Goal: Communication & Community: Share content

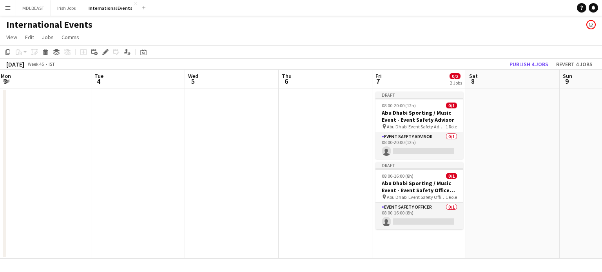
scroll to position [0, 355]
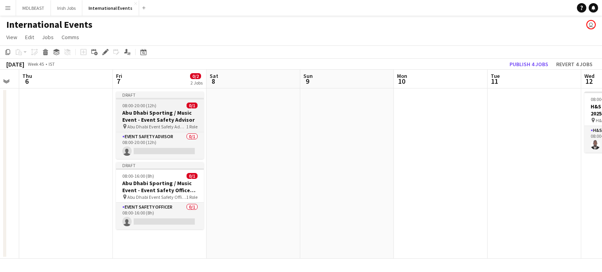
click at [154, 114] on h3 "Abu Dhabi Sporting / Music Event - Event Safety Advisor" at bounding box center [160, 116] width 88 height 14
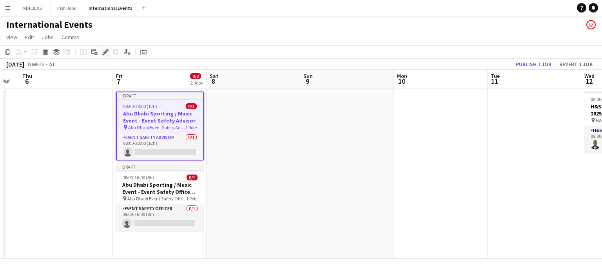
click at [105, 52] on icon at bounding box center [105, 52] width 4 height 4
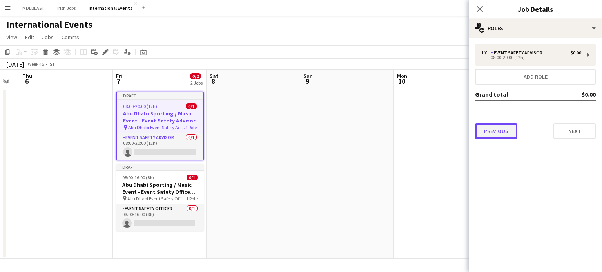
click at [498, 132] on button "Previous" at bounding box center [496, 131] width 42 height 16
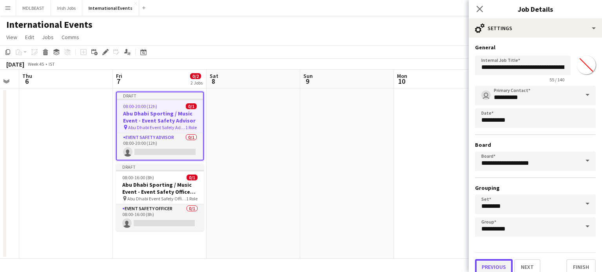
click at [496, 263] on button "Previous" at bounding box center [494, 267] width 38 height 16
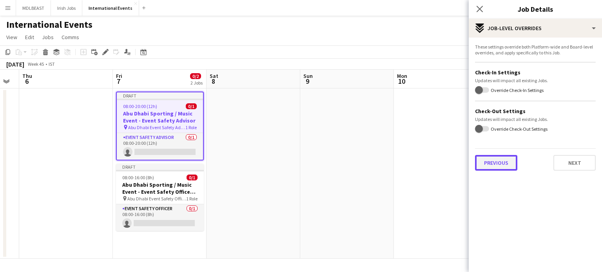
click at [495, 157] on button "Previous" at bounding box center [496, 163] width 42 height 16
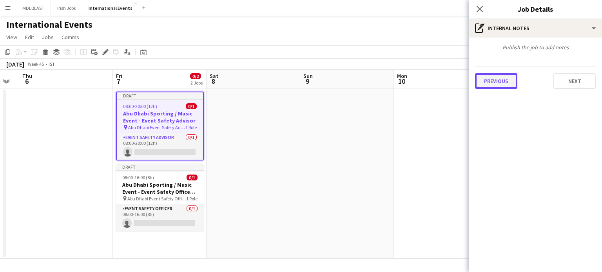
click at [494, 78] on button "Previous" at bounding box center [496, 81] width 42 height 16
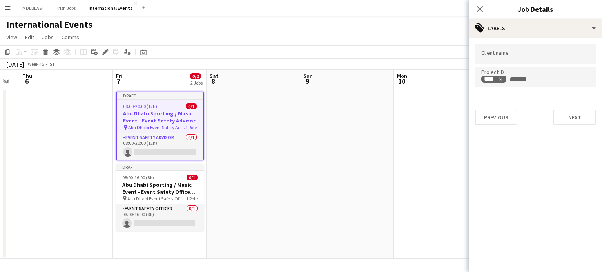
click at [494, 56] on input "Type to search client labels..." at bounding box center [535, 54] width 108 height 7
type input "********"
click at [578, 120] on button "Next" at bounding box center [574, 118] width 42 height 16
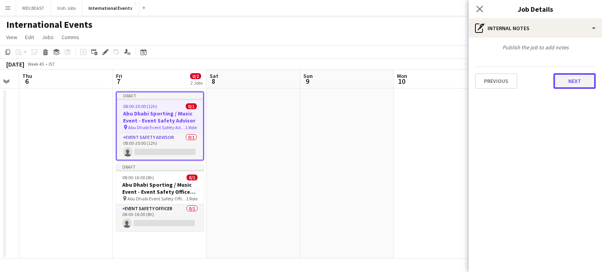
click at [572, 80] on button "Next" at bounding box center [574, 81] width 42 height 16
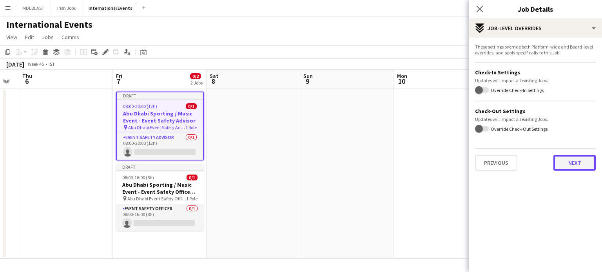
click at [568, 157] on button "Next" at bounding box center [574, 163] width 42 height 16
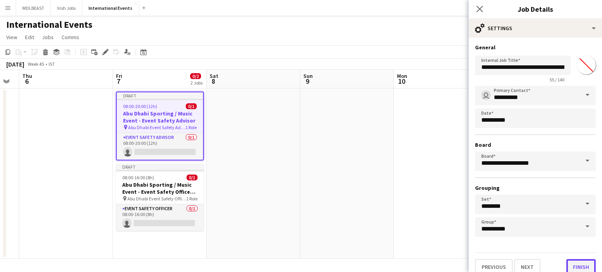
click at [576, 263] on button "Finish" at bounding box center [580, 267] width 29 height 16
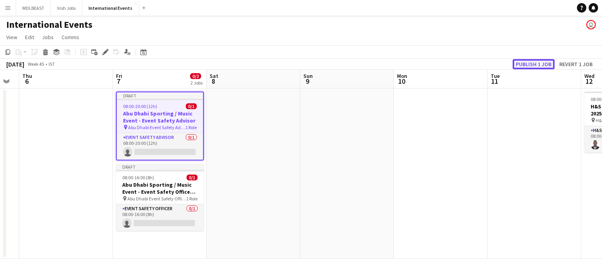
click at [530, 61] on button "Publish 1 job" at bounding box center [533, 64] width 42 height 10
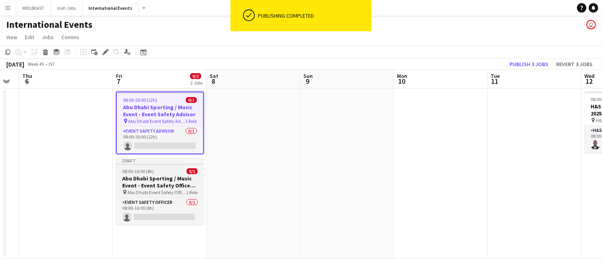
click at [156, 184] on h3 "Abu Dhabi Sporting / Music Event - Event Safety Officer Night Shift" at bounding box center [160, 182] width 88 height 14
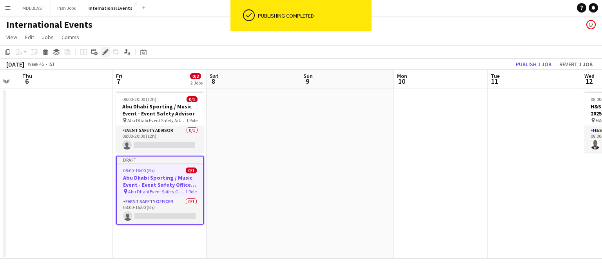
click at [104, 53] on icon at bounding box center [105, 52] width 4 height 4
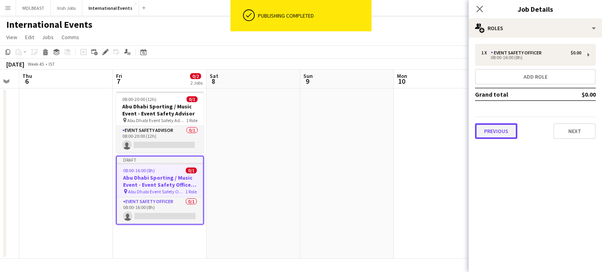
click at [505, 134] on button "Previous" at bounding box center [496, 131] width 42 height 16
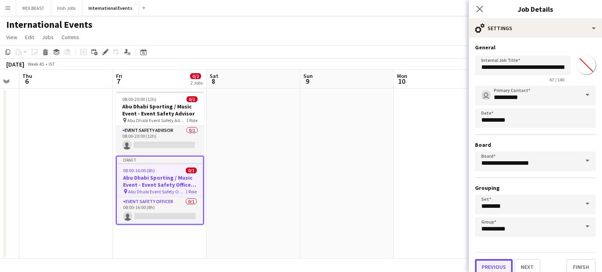
click at [495, 268] on button "Previous" at bounding box center [494, 267] width 38 height 16
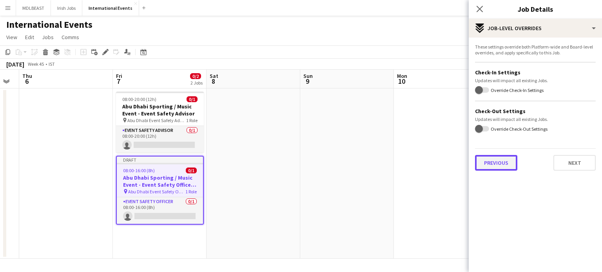
click at [494, 161] on button "Previous" at bounding box center [496, 163] width 42 height 16
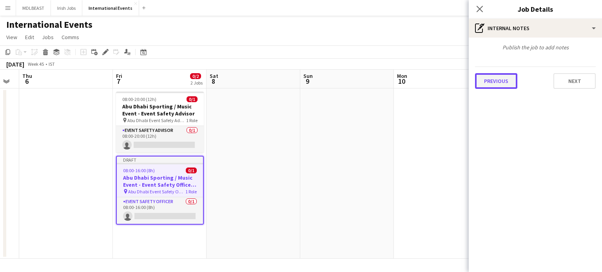
click at [497, 81] on button "Previous" at bounding box center [496, 81] width 42 height 16
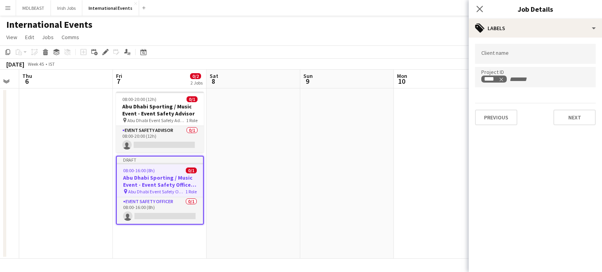
click at [519, 59] on div at bounding box center [535, 54] width 121 height 20
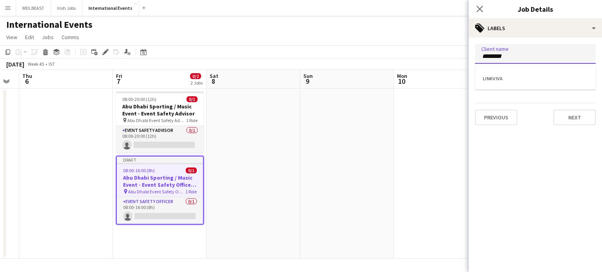
type input "********"
click at [571, 114] on div at bounding box center [535, 136] width 133 height 272
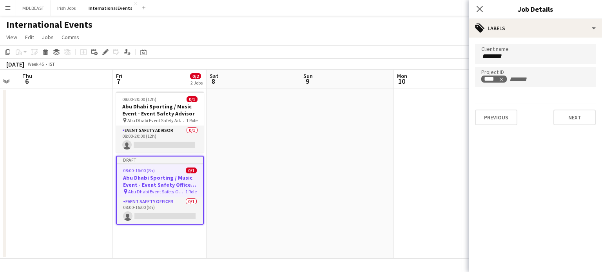
click at [558, 125] on div "Client name ******** Project ID **** Previous Next" at bounding box center [535, 85] width 133 height 94
click at [566, 122] on button "Next" at bounding box center [574, 118] width 42 height 16
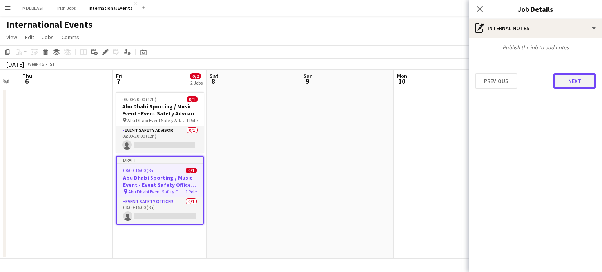
click at [576, 84] on button "Next" at bounding box center [574, 81] width 42 height 16
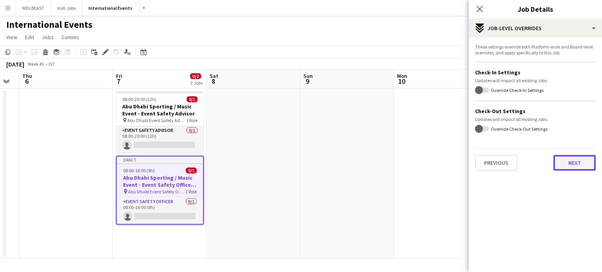
click at [573, 166] on button "Next" at bounding box center [574, 163] width 42 height 16
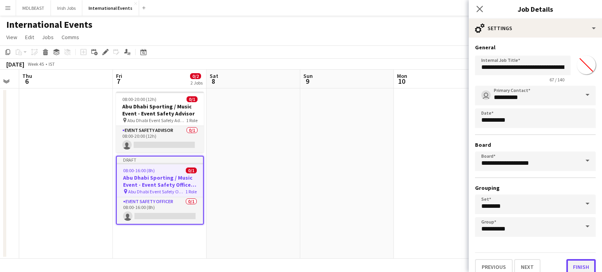
click at [572, 266] on button "Finish" at bounding box center [580, 267] width 29 height 16
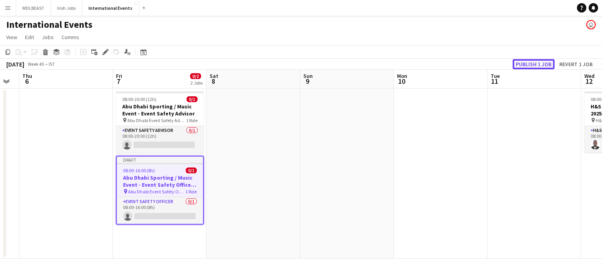
click at [528, 65] on button "Publish 1 job" at bounding box center [533, 64] width 42 height 10
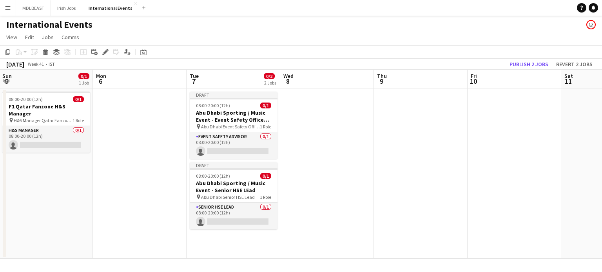
scroll to position [0, 188]
click at [224, 120] on h3 "Abu Dhabi Sporting / Music Event - Event Safety Office Day Shift" at bounding box center [234, 116] width 88 height 14
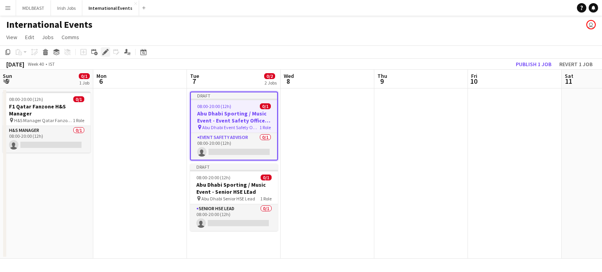
click at [105, 53] on icon at bounding box center [105, 52] width 4 height 4
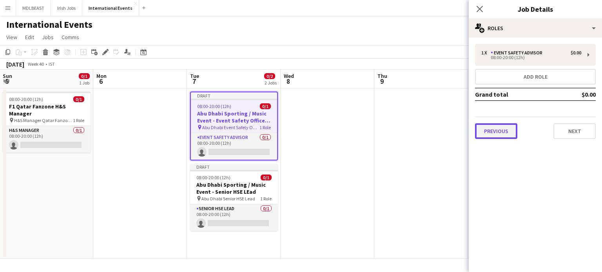
click at [498, 129] on button "Previous" at bounding box center [496, 131] width 42 height 16
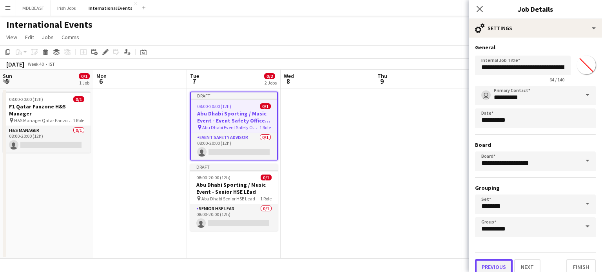
click at [494, 265] on button "Previous" at bounding box center [494, 267] width 38 height 16
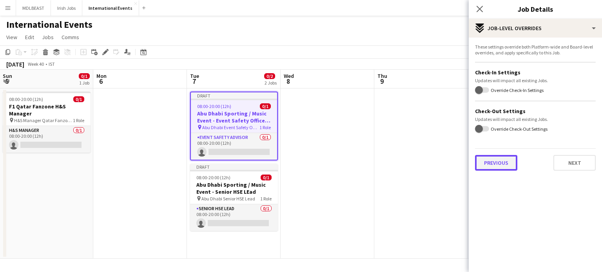
click at [496, 164] on button "Previous" at bounding box center [496, 163] width 42 height 16
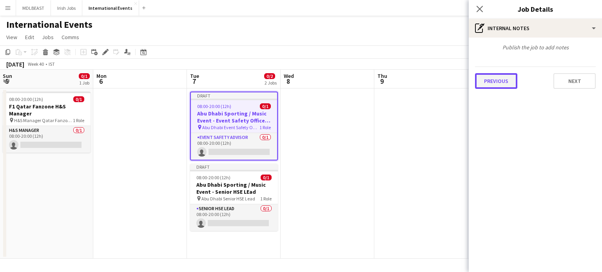
click at [490, 80] on button "Previous" at bounding box center [496, 81] width 42 height 16
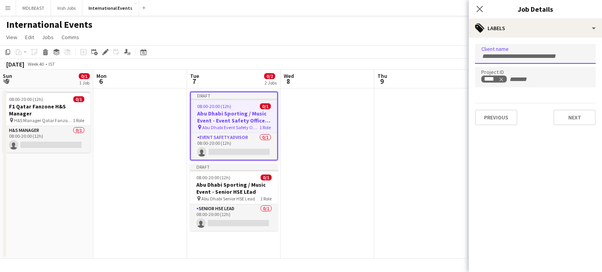
click at [492, 50] on div at bounding box center [535, 54] width 121 height 20
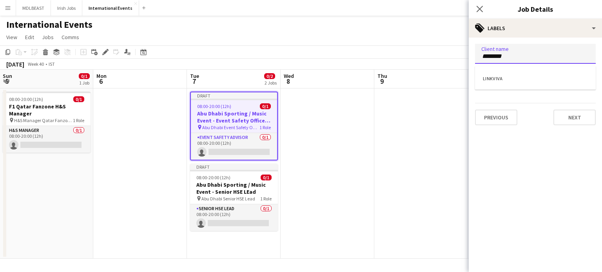
type input "********"
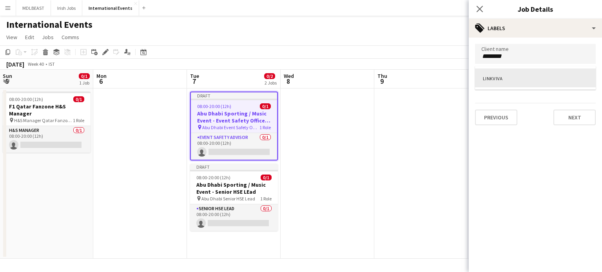
click at [528, 87] on div at bounding box center [535, 89] width 121 height 5
click at [516, 76] on div "LINKVIVA" at bounding box center [535, 78] width 121 height 19
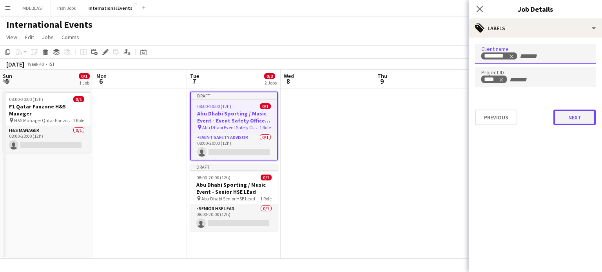
click at [562, 111] on button "Next" at bounding box center [574, 118] width 42 height 16
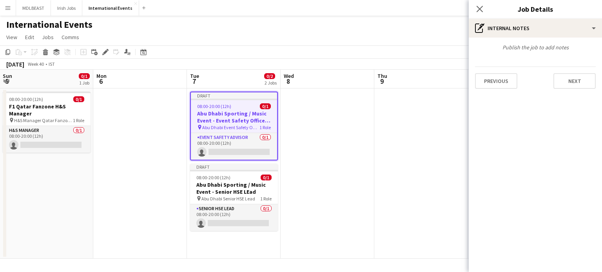
click at [562, 111] on mat-expansion-panel "pen-write Internal notes Publish the job to add notes Previous Next" at bounding box center [535, 155] width 133 height 235
click at [563, 84] on button "Next" at bounding box center [574, 81] width 42 height 16
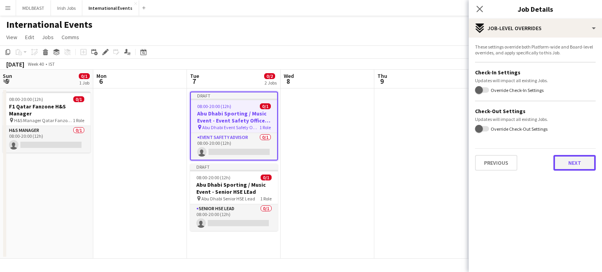
click at [570, 163] on button "Next" at bounding box center [574, 163] width 42 height 16
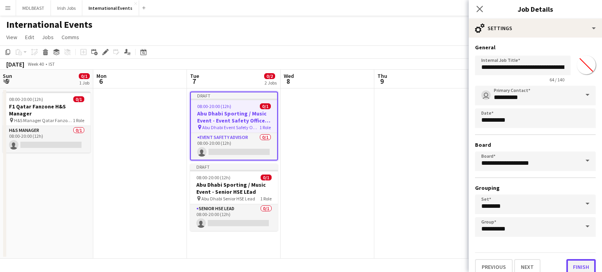
click at [575, 261] on button "Finish" at bounding box center [580, 267] width 29 height 16
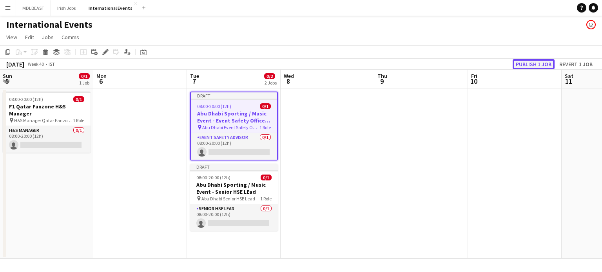
click at [528, 65] on button "Publish 1 job" at bounding box center [533, 64] width 42 height 10
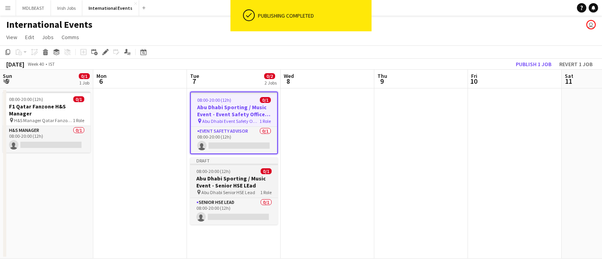
click at [228, 181] on h3 "Abu Dhabi Sporting / Music Event - Senior HSE LEad" at bounding box center [234, 182] width 88 height 14
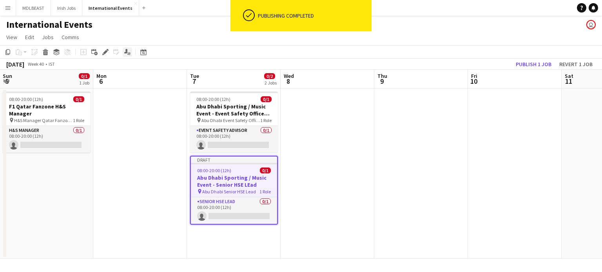
click at [127, 53] on icon "Applicants" at bounding box center [127, 52] width 6 height 6
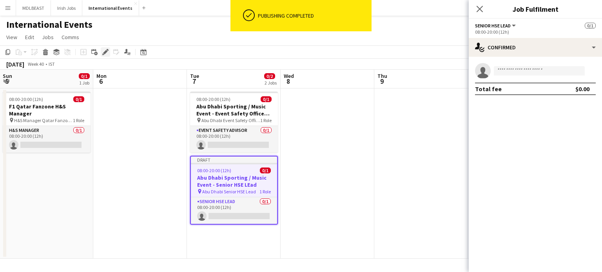
click at [106, 53] on icon "Edit" at bounding box center [105, 52] width 6 height 6
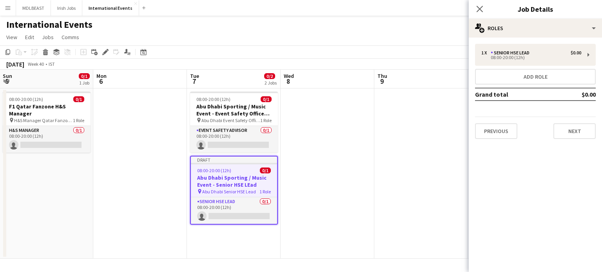
click at [505, 141] on div "1 x Senior HSE Lead $0.00 08:00-20:00 (12h) Add role Grand total $0.00 Previous…" at bounding box center [535, 92] width 133 height 108
click at [496, 133] on button "Previous" at bounding box center [496, 131] width 42 height 16
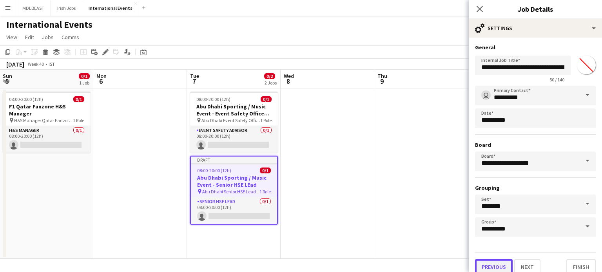
click at [493, 264] on button "Previous" at bounding box center [494, 267] width 38 height 16
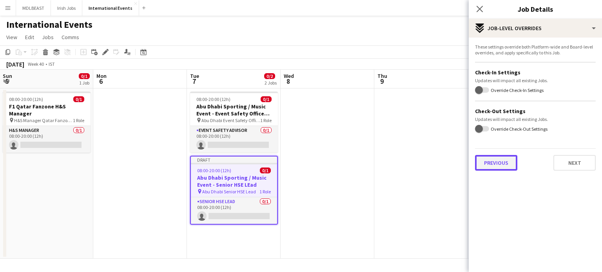
click at [503, 163] on button "Previous" at bounding box center [496, 163] width 42 height 16
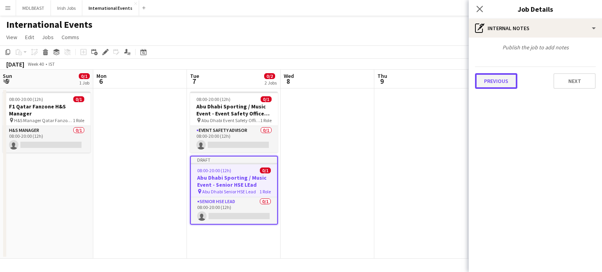
click at [497, 86] on button "Previous" at bounding box center [496, 81] width 42 height 16
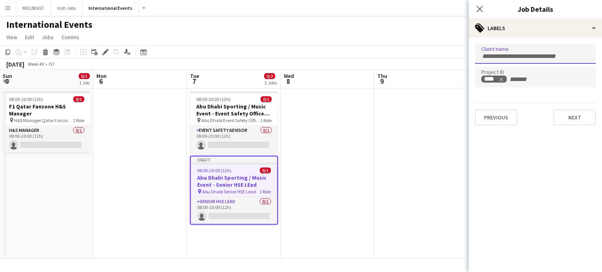
click at [505, 54] on input "Type to search client labels..." at bounding box center [535, 56] width 108 height 7
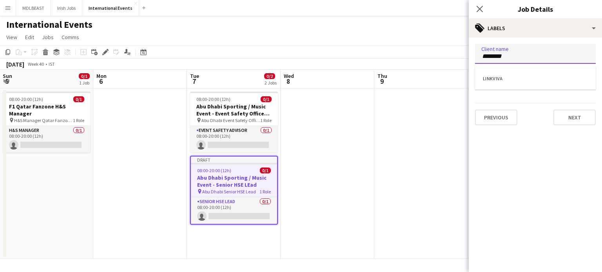
type input "********"
click at [570, 119] on div at bounding box center [535, 136] width 133 height 272
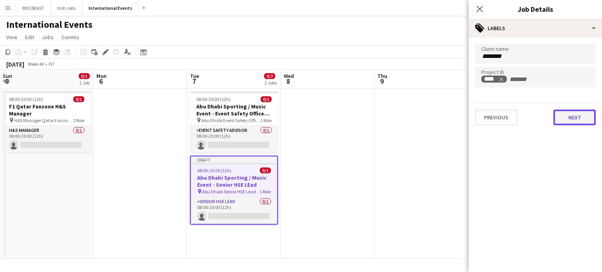
click at [570, 120] on button "Next" at bounding box center [574, 118] width 42 height 16
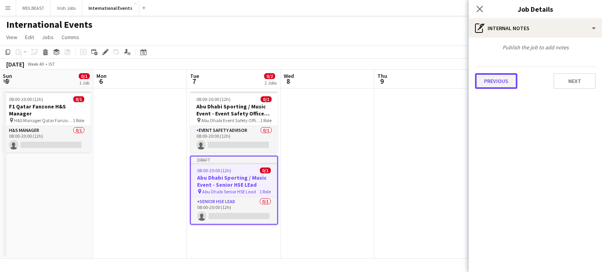
click at [483, 81] on button "Previous" at bounding box center [496, 81] width 42 height 16
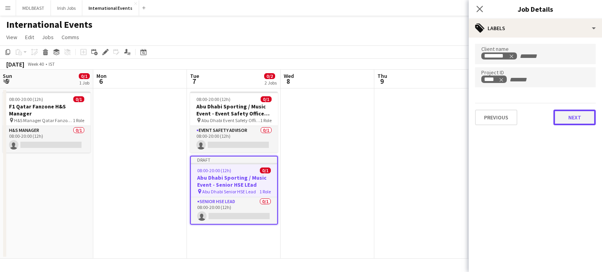
click at [574, 121] on button "Next" at bounding box center [574, 118] width 42 height 16
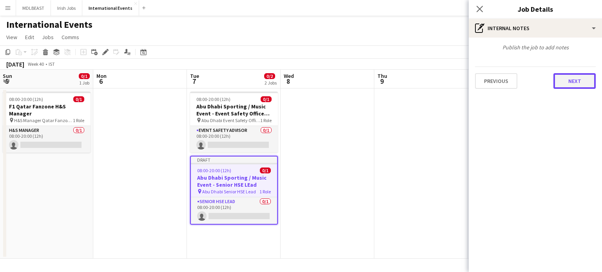
click at [574, 82] on button "Next" at bounding box center [574, 81] width 42 height 16
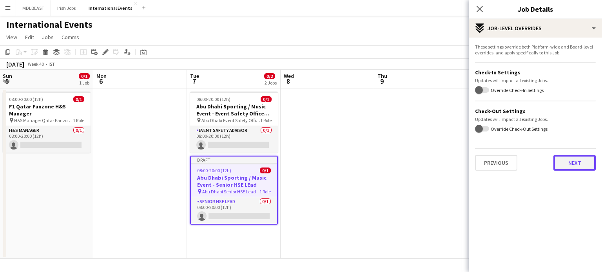
click at [570, 156] on button "Next" at bounding box center [574, 163] width 42 height 16
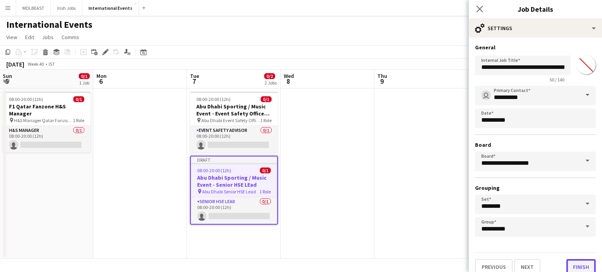
click at [575, 266] on button "Finish" at bounding box center [580, 267] width 29 height 16
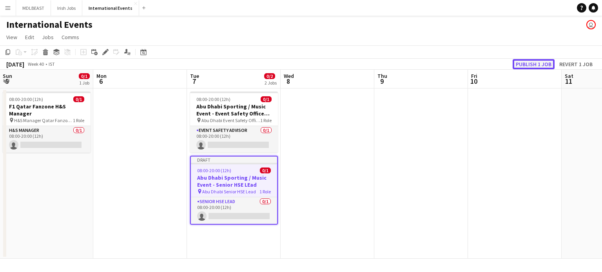
click at [525, 63] on button "Publish 1 job" at bounding box center [533, 64] width 42 height 10
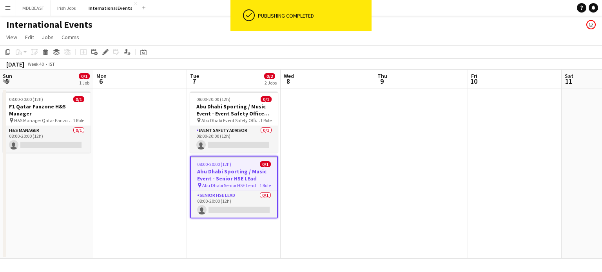
click at [2, 5] on button "Menu" at bounding box center [8, 8] width 16 height 16
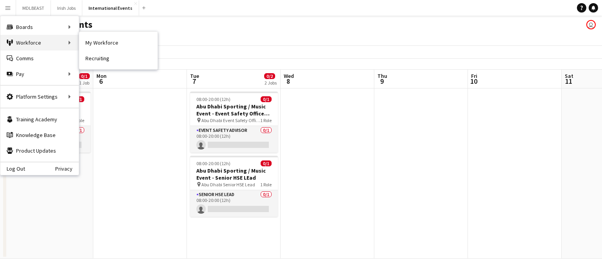
click at [24, 43] on div "Workforce Workforce" at bounding box center [39, 43] width 78 height 16
click at [105, 41] on link "My Workforce" at bounding box center [118, 43] width 78 height 16
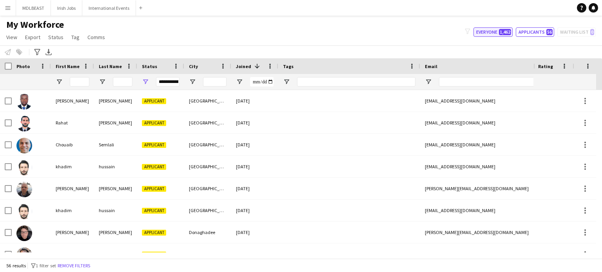
click at [494, 29] on button "Everyone 1,462" at bounding box center [492, 31] width 39 height 9
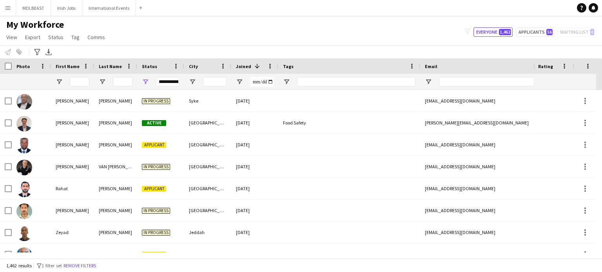
click at [168, 80] on div "**********" at bounding box center [168, 81] width 24 height 9
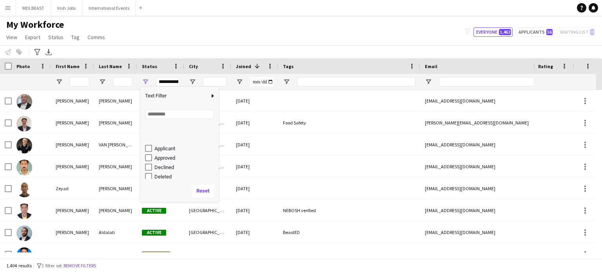
scroll to position [49, 0]
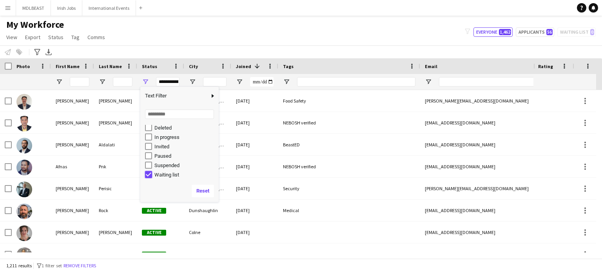
type input "**********"
click at [177, 41] on div "**********" at bounding box center [301, 32] width 602 height 27
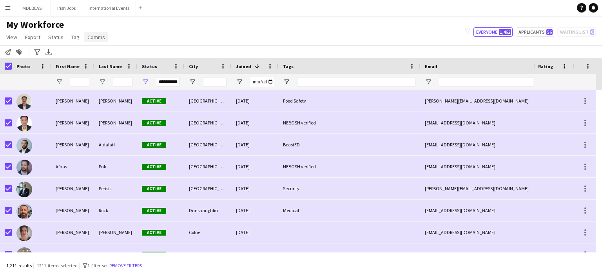
click at [92, 36] on span "Comms" at bounding box center [96, 37] width 18 height 7
click at [102, 51] on span "Send notification" at bounding box center [109, 54] width 40 height 7
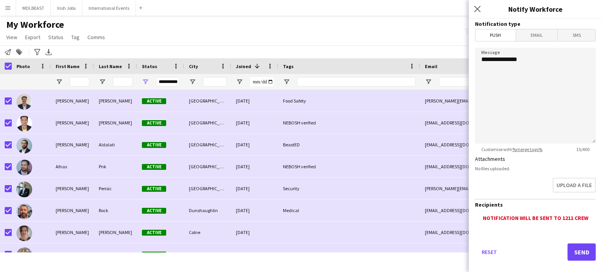
click at [523, 33] on span "Email" at bounding box center [537, 35] width 42 height 12
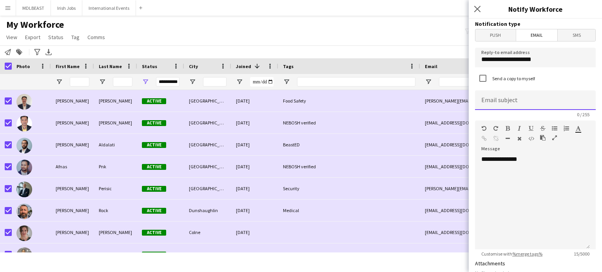
click at [498, 98] on input at bounding box center [535, 100] width 121 height 20
type input "*"
type input "**********"
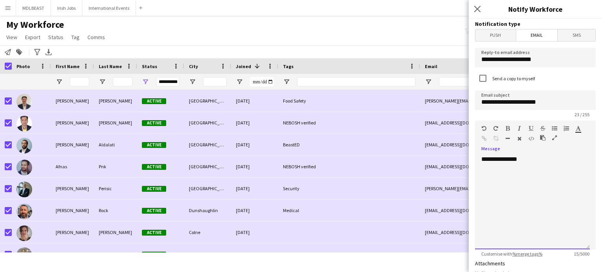
click at [528, 160] on div "**********" at bounding box center [532, 203] width 115 height 94
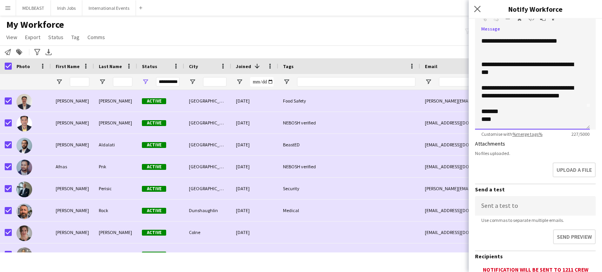
scroll to position [181, 0]
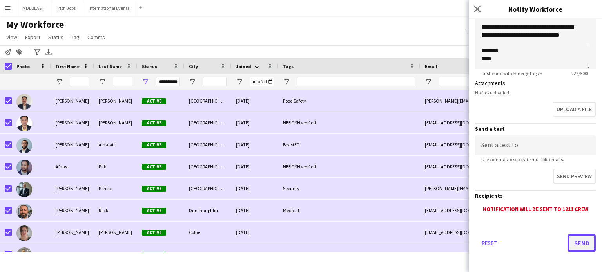
click at [577, 244] on button "Send" at bounding box center [581, 243] width 28 height 17
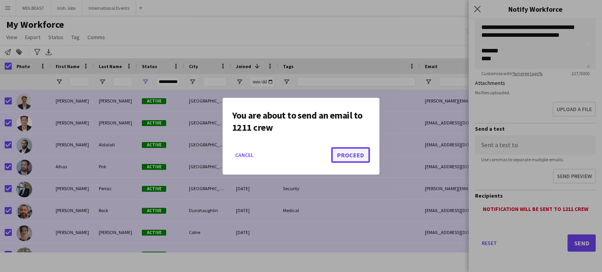
click at [348, 152] on button "Proceed" at bounding box center [350, 155] width 39 height 16
